Goal: Task Accomplishment & Management: Manage account settings

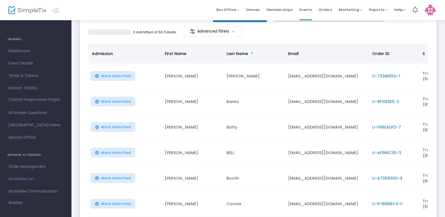
scroll to position [48, 0]
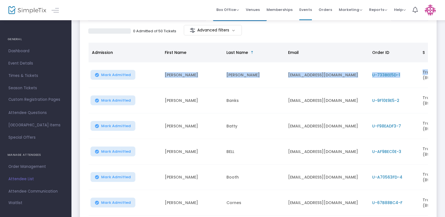
drag, startPoint x: 445, startPoint y: 56, endPoint x: 446, endPoint y: 63, distance: 6.5
click at [445, 63] on html "Processing... please wait Box Office Sell Tickets Bookings Sell Season Pass Ven…" at bounding box center [222, 60] width 445 height 217
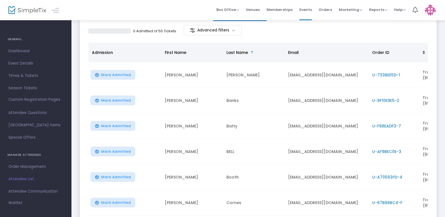
click at [399, 55] on span "Order ID" at bounding box center [394, 52] width 50 height 10
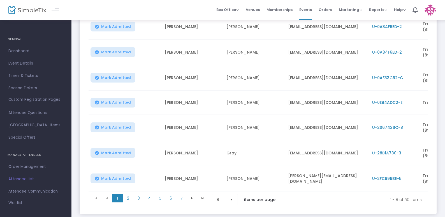
scroll to position [134, 0]
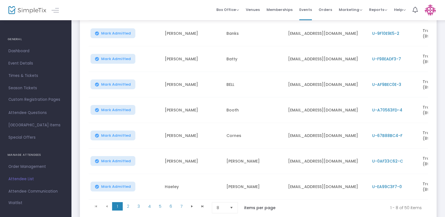
scroll to position [129, 0]
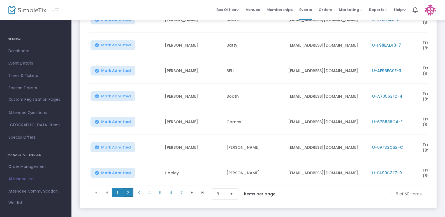
click at [126, 194] on span "2" at bounding box center [128, 192] width 11 height 8
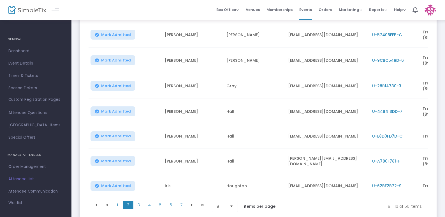
scroll to position [125, 0]
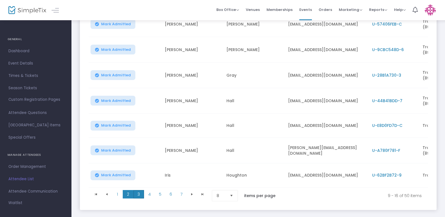
click at [137, 198] on span "3" at bounding box center [138, 194] width 11 height 8
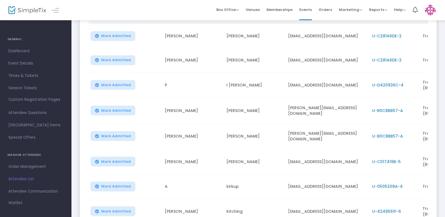
scroll to position [77, 0]
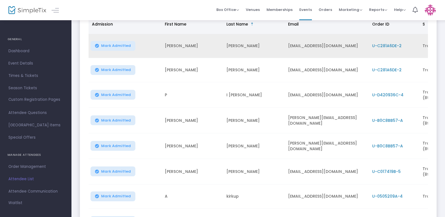
click at [392, 47] on span "U-C281A6DE-2" at bounding box center [386, 46] width 29 height 6
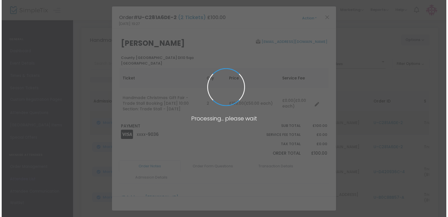
scroll to position [0, 0]
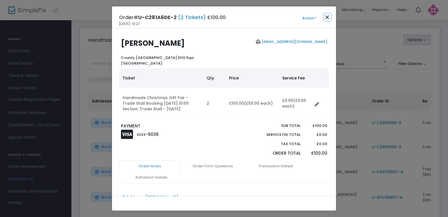
click at [328, 16] on button "Close" at bounding box center [327, 16] width 7 height 7
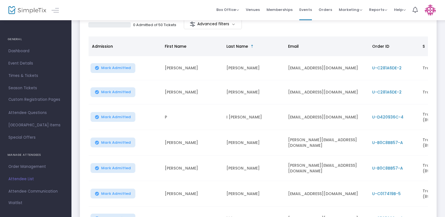
scroll to position [48, 0]
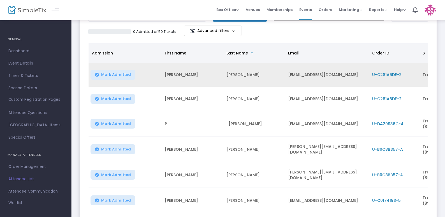
click at [375, 74] on span "U-C281A6DE-2" at bounding box center [386, 75] width 29 height 6
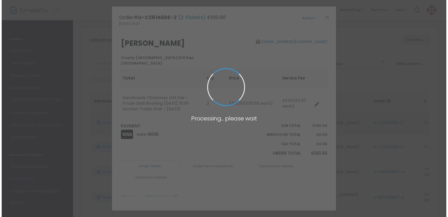
scroll to position [0, 0]
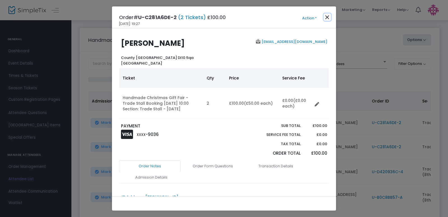
click at [327, 16] on button "Close" at bounding box center [327, 16] width 7 height 7
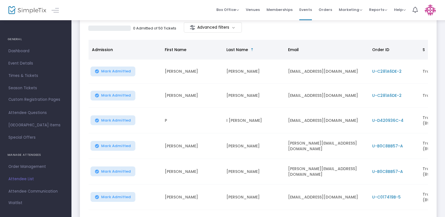
scroll to position [49, 0]
